Goal: Transaction & Acquisition: Purchase product/service

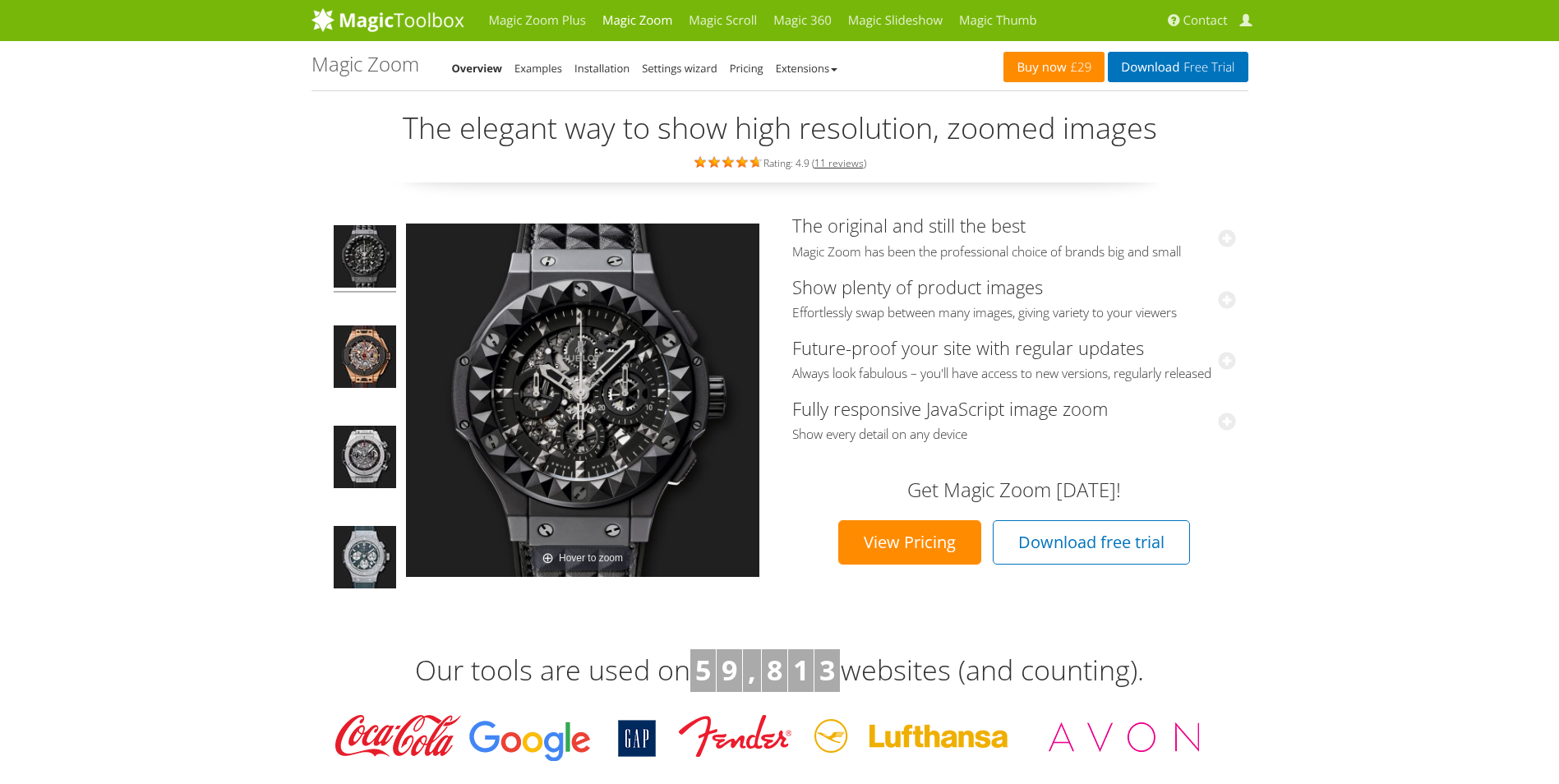
click at [1054, 73] on link "Buy now £29" at bounding box center [1054, 67] width 101 height 30
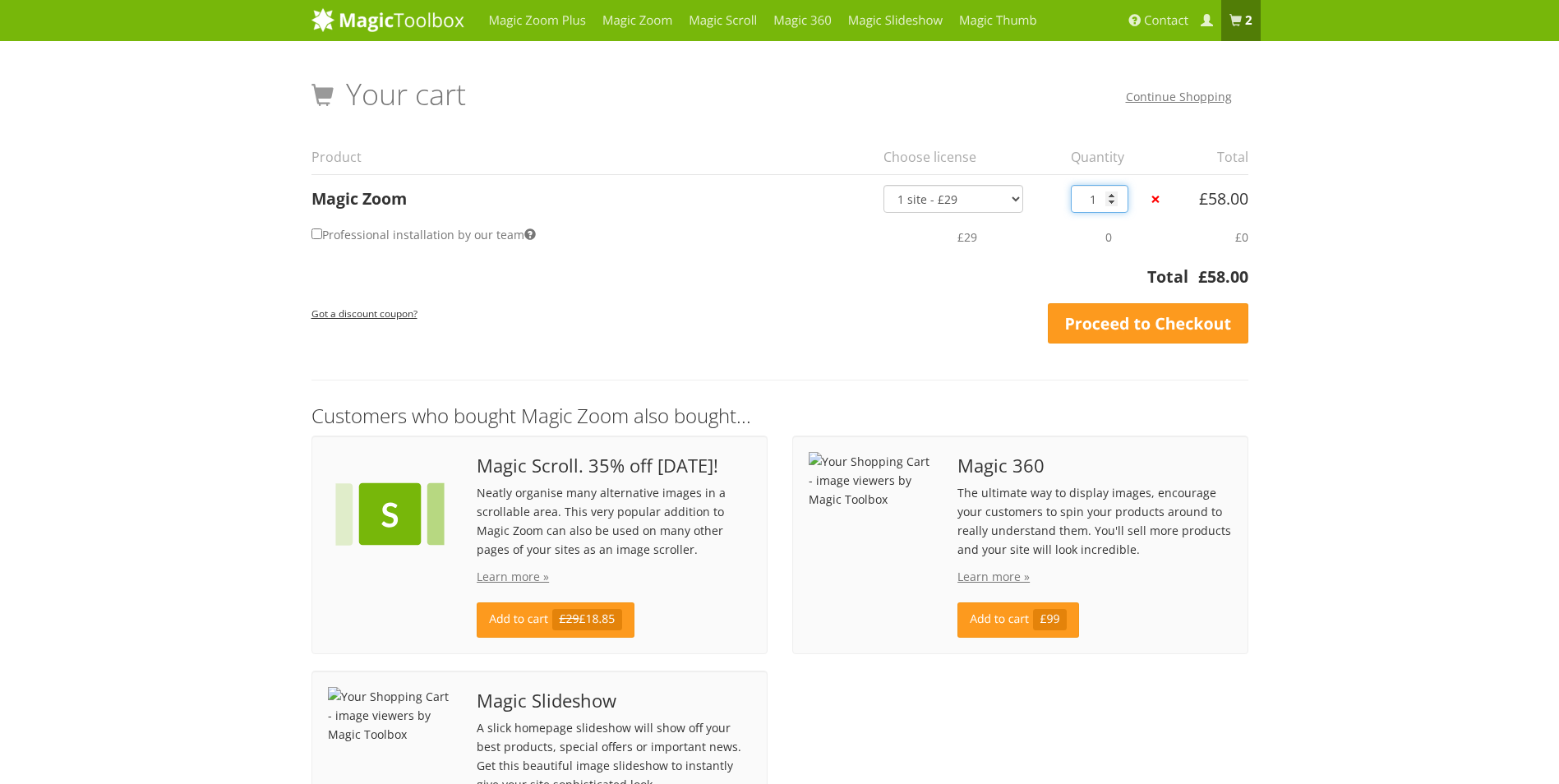
type input "1"
click at [1114, 201] on input "1" at bounding box center [1099, 199] width 58 height 28
drag, startPoint x: 1194, startPoint y: 196, endPoint x: 1244, endPoint y: 200, distance: 50.2
click at [1244, 200] on td "£ 29.00" at bounding box center [1213, 193] width 70 height 38
copy bdi "£ 29.00"
